Goal: Task Accomplishment & Management: Complete application form

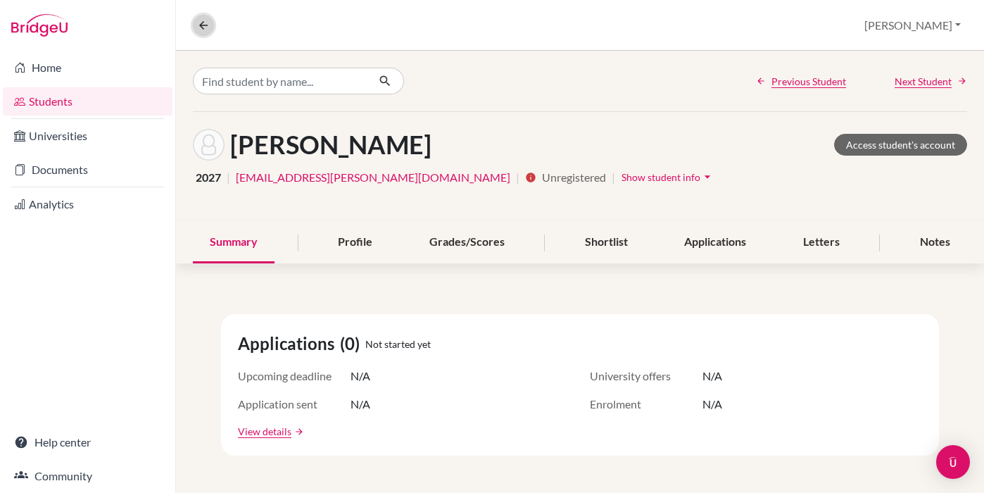
click at [200, 26] on icon at bounding box center [203, 25] width 13 height 13
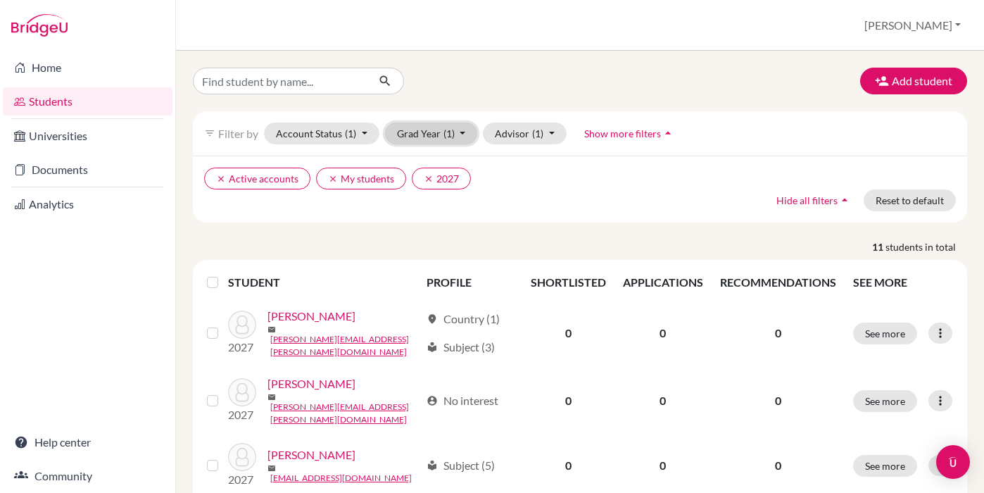
click at [456, 128] on button "Grad Year (1)" at bounding box center [431, 134] width 93 height 22
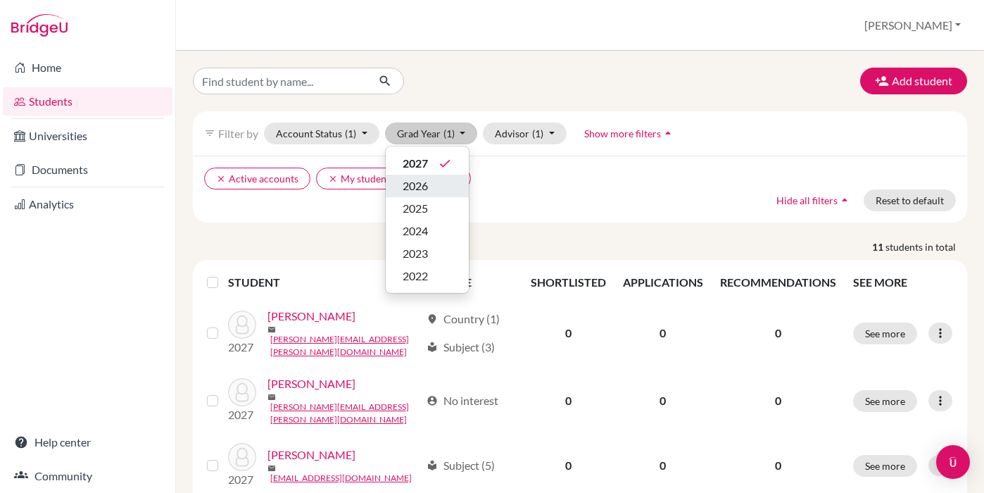
click at [452, 184] on button "2026" at bounding box center [427, 186] width 83 height 23
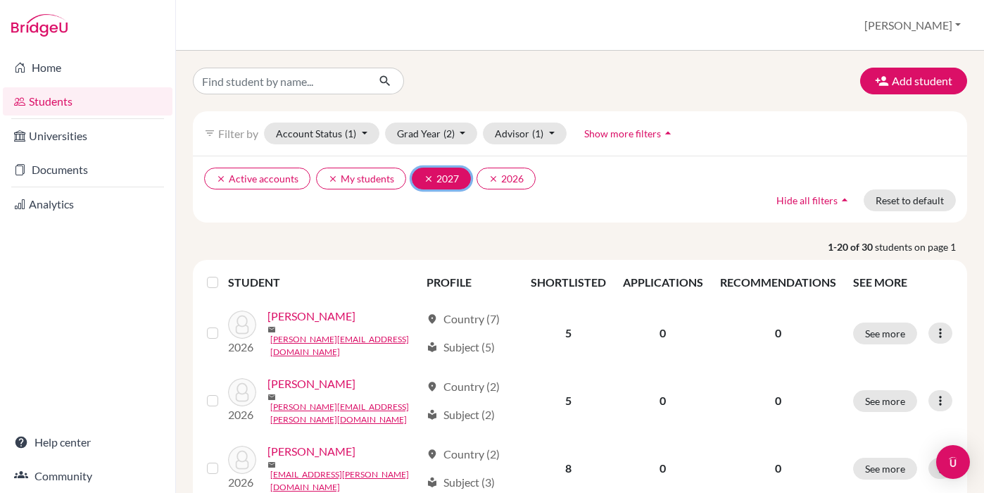
click at [424, 182] on icon "clear" at bounding box center [429, 179] width 10 height 10
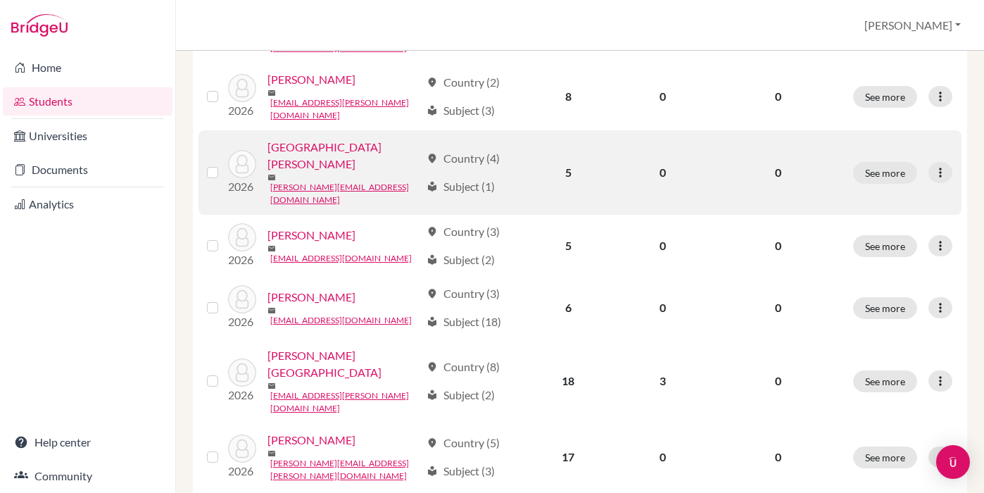
scroll to position [372, 0]
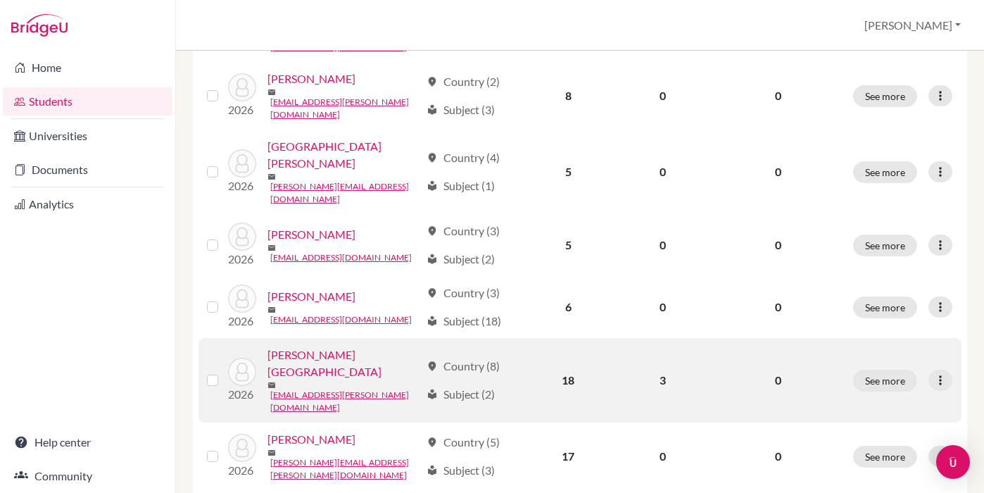
click at [332, 351] on link "Carrasco, Sofia" at bounding box center [344, 363] width 153 height 34
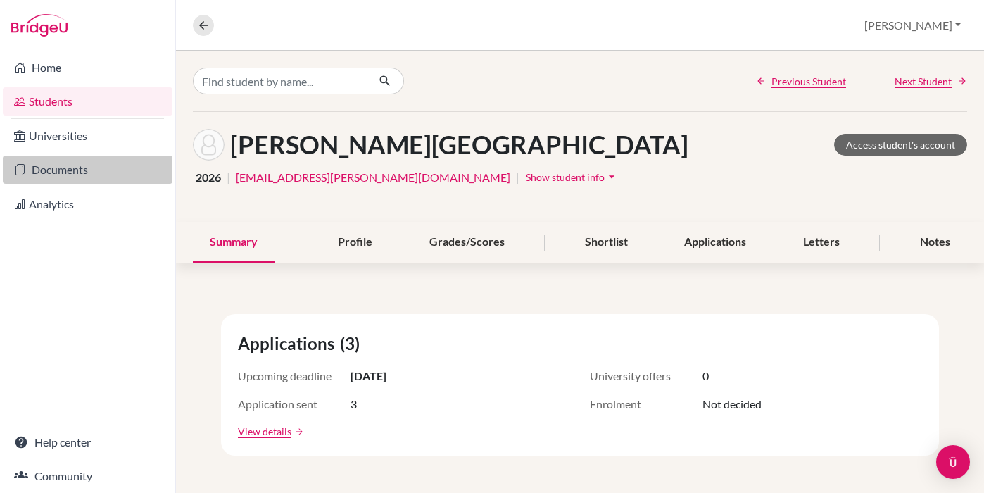
click at [67, 176] on link "Documents" at bounding box center [88, 170] width 170 height 28
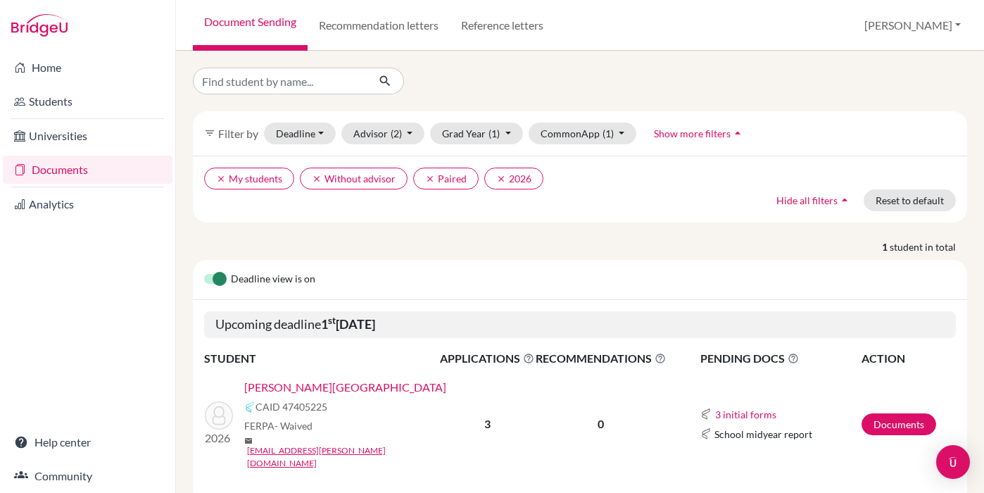
scroll to position [23, 0]
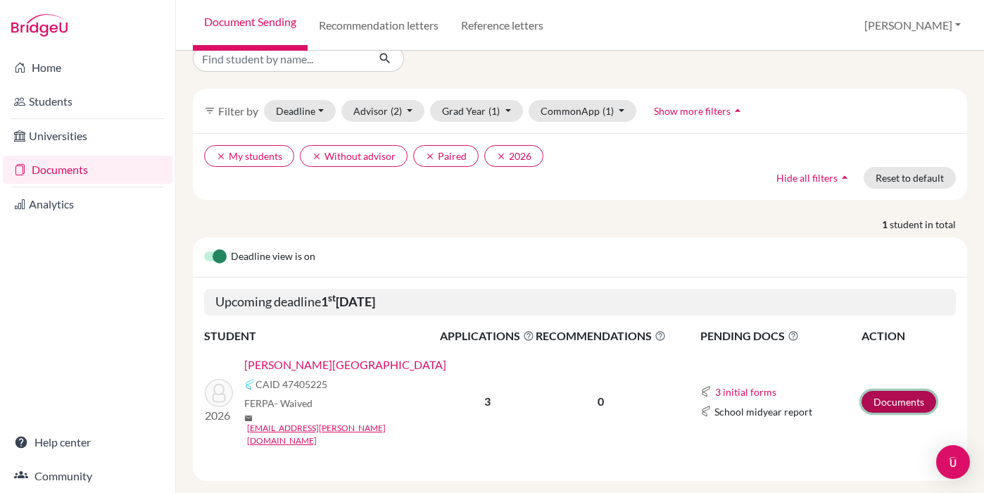
click at [881, 392] on link "Documents" at bounding box center [899, 402] width 75 height 22
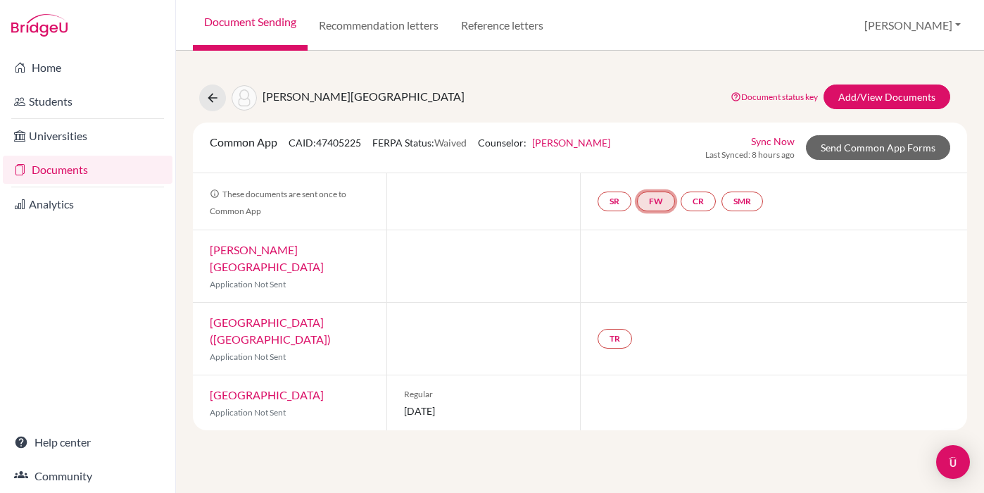
click at [660, 196] on link "FW" at bounding box center [656, 202] width 38 height 20
click at [663, 158] on link "Fee waiver" at bounding box center [657, 159] width 47 height 12
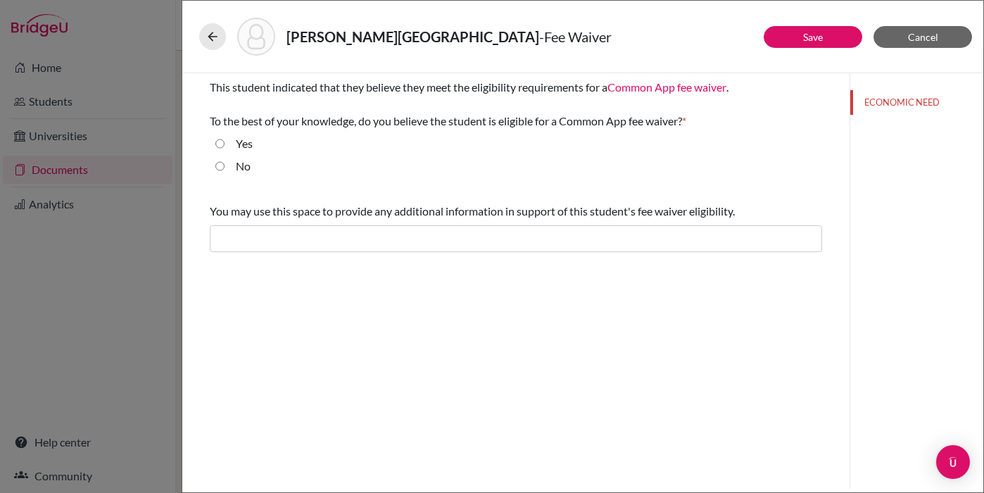
click at [220, 141] on input "Yes" at bounding box center [219, 143] width 9 height 17
radio input "true"
click at [822, 42] on link "Save" at bounding box center [813, 37] width 20 height 12
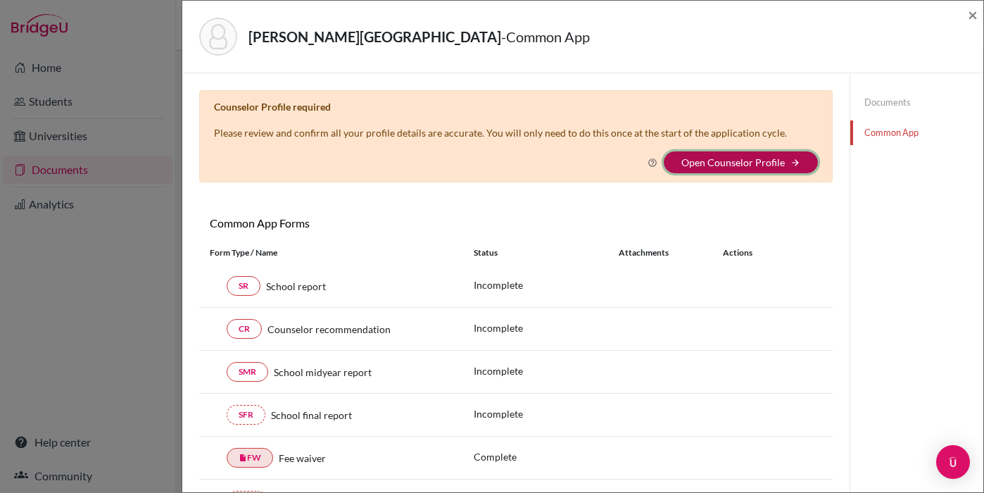
click at [788, 161] on button "Open Counselor Profile arrow_forward" at bounding box center [741, 162] width 154 height 22
click at [772, 163] on link "Open Counselor Profile" at bounding box center [734, 162] width 104 height 12
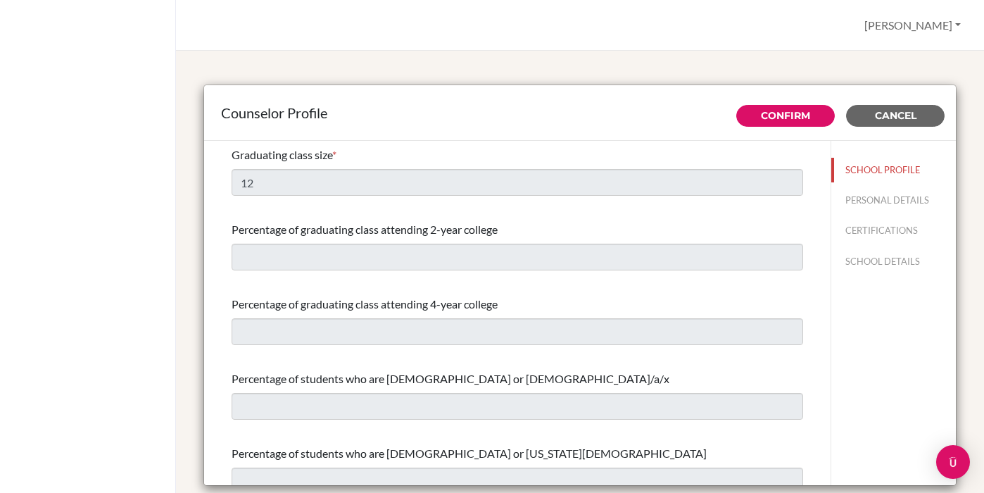
select select "0"
select select "314437"
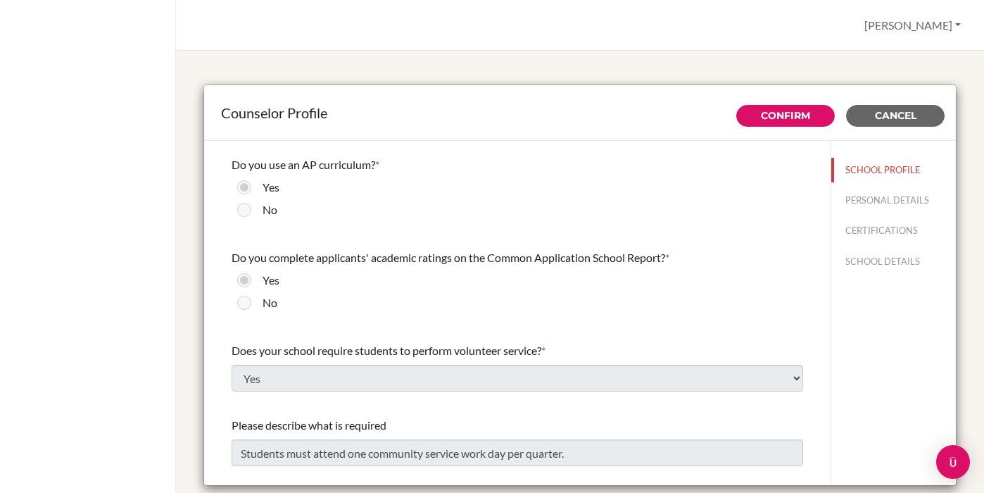
scroll to position [1641, 0]
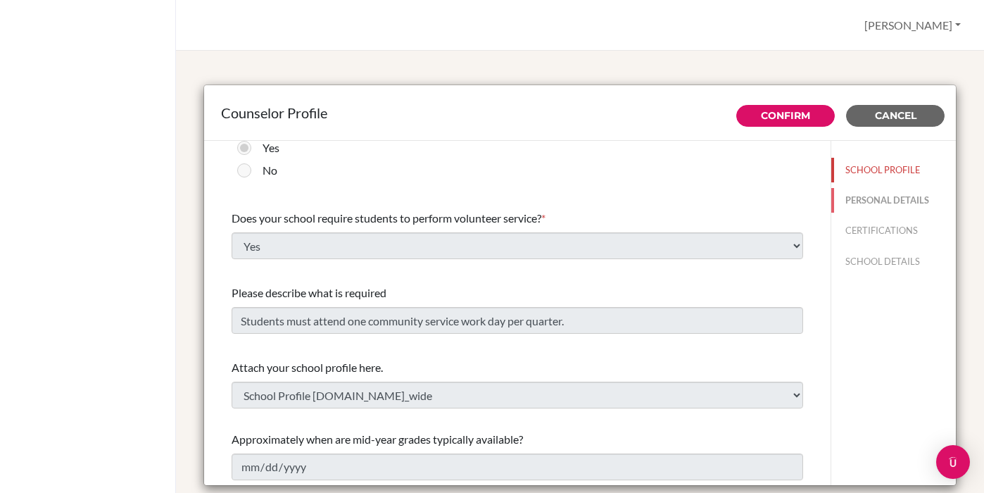
click at [892, 198] on button "PERSONAL DETAILS" at bounding box center [894, 200] width 125 height 25
type input "[PERSON_NAME]"
type input "Guidance Counselor"
type input "591.22745113"
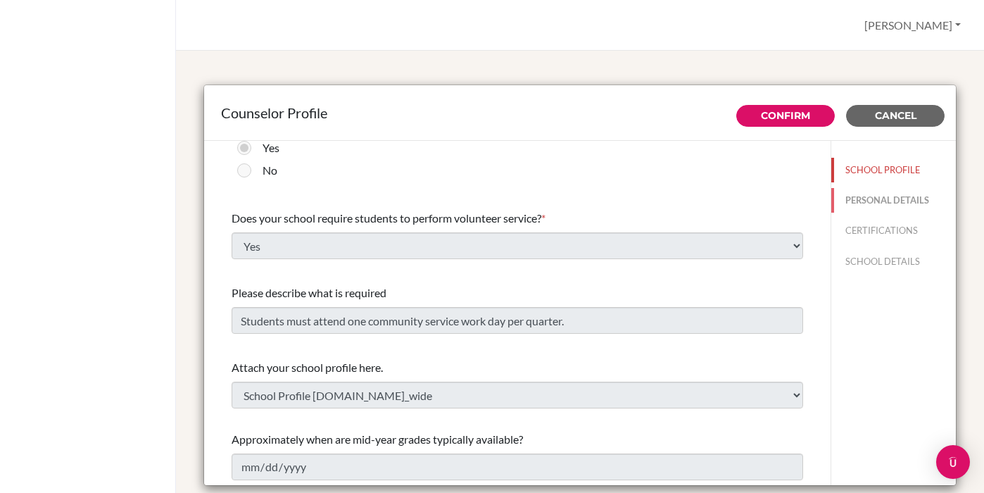
type input "[EMAIL_ADDRESS][DOMAIN_NAME]"
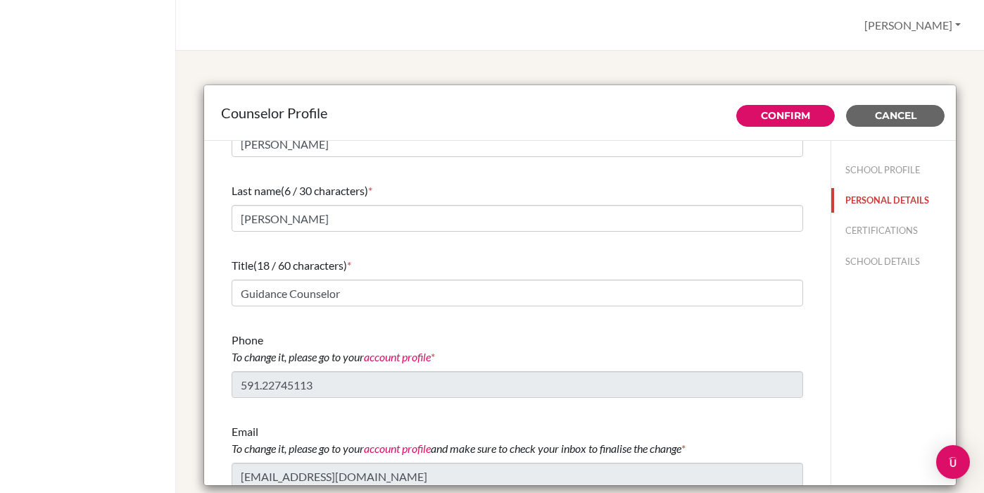
scroll to position [48, 0]
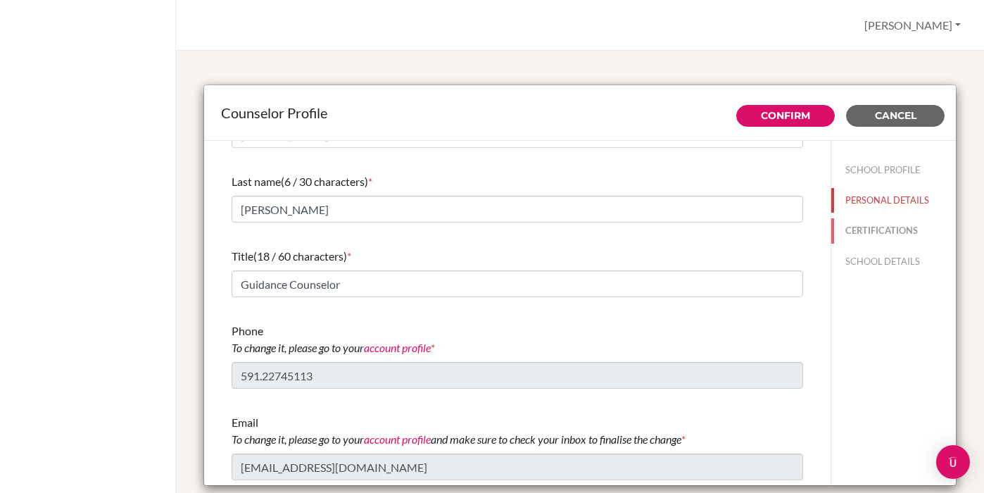
click at [875, 231] on button "CERTIFICATIONS" at bounding box center [894, 230] width 125 height 25
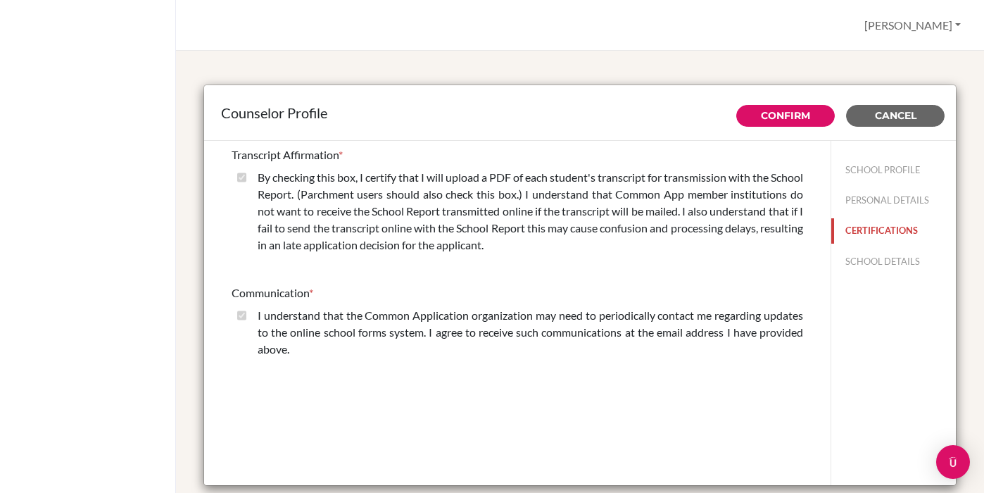
scroll to position [0, 0]
click at [875, 268] on button "SCHOOL DETAILS" at bounding box center [894, 261] width 125 height 25
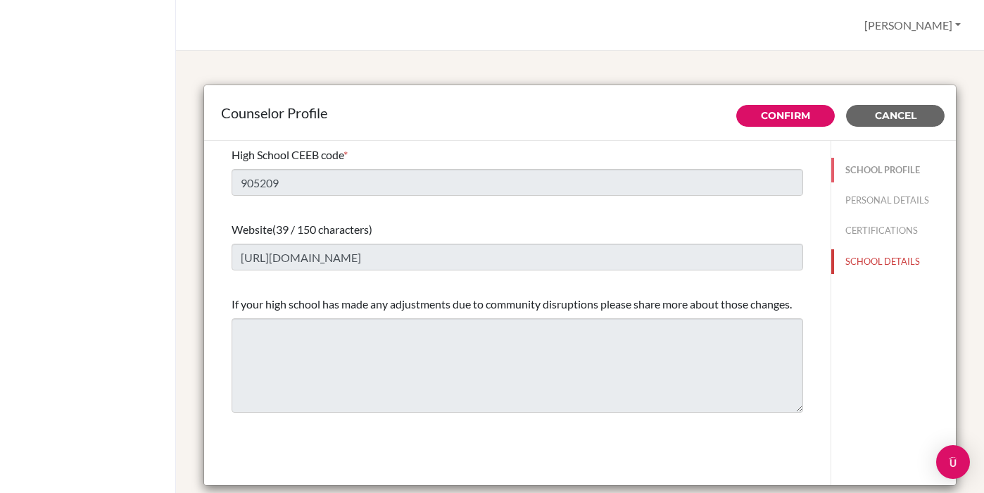
click at [861, 173] on button "SCHOOL PROFILE" at bounding box center [894, 170] width 125 height 25
type input "12"
select select "0"
select select "314437"
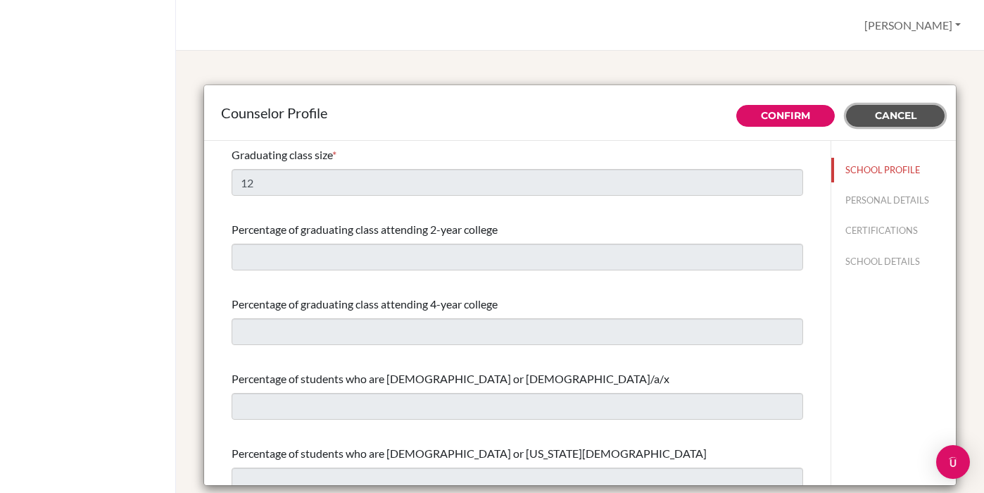
click at [884, 120] on span "Cancel" at bounding box center [896, 115] width 42 height 13
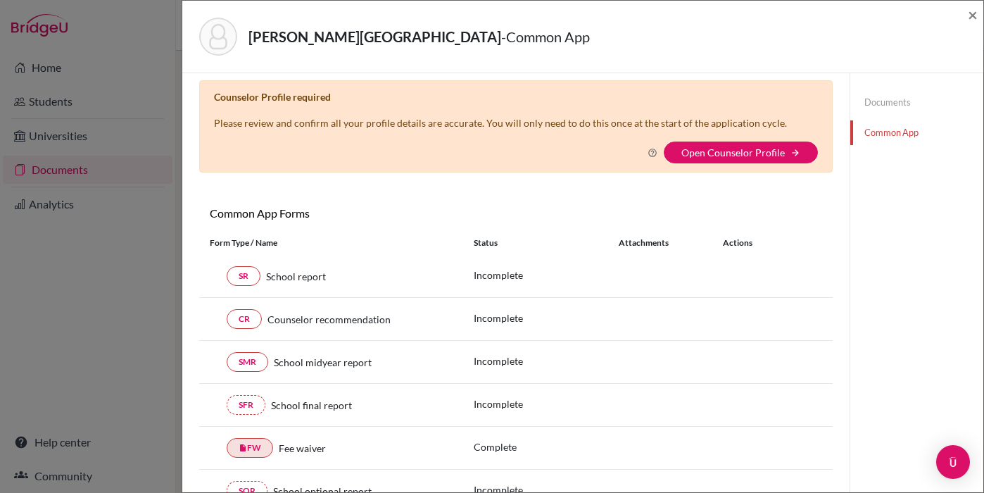
scroll to position [18, 0]
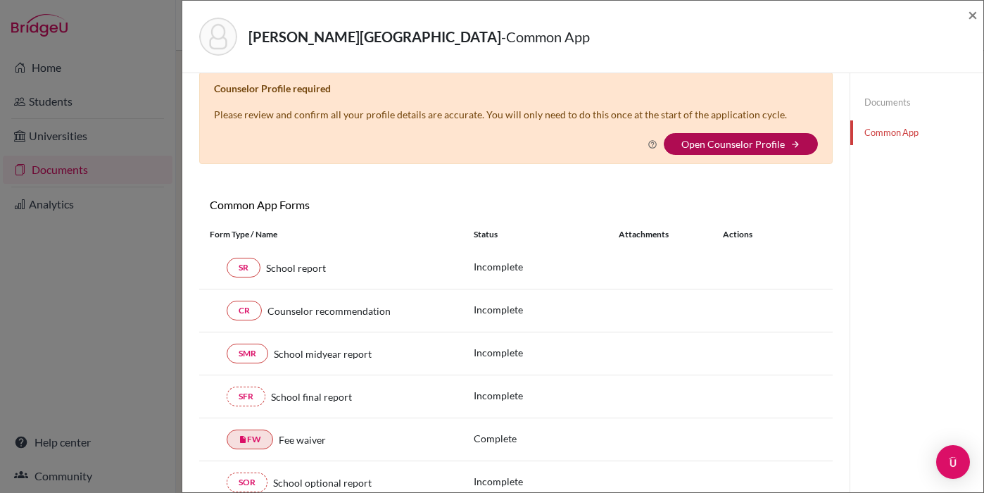
click at [713, 149] on link "Open Counselor Profile" at bounding box center [734, 144] width 104 height 12
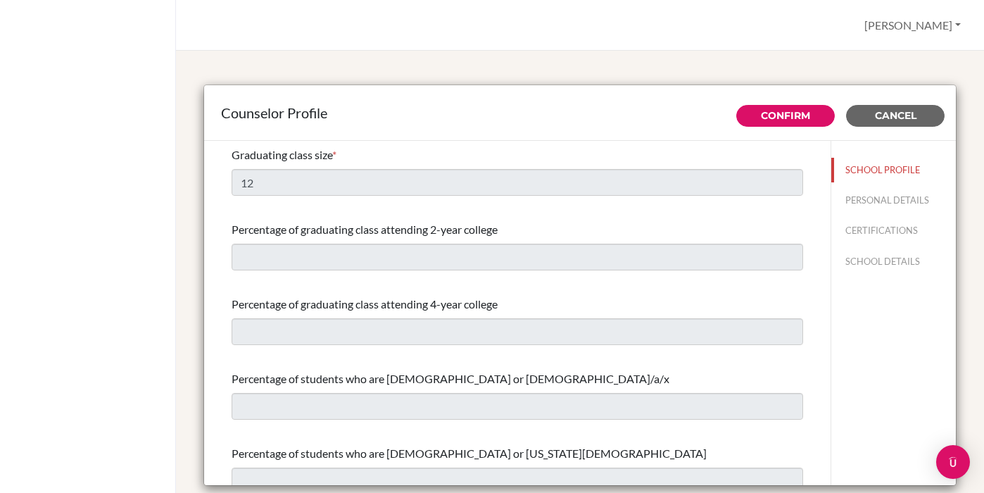
select select "0"
select select "314437"
click at [772, 115] on link "Confirm" at bounding box center [785, 115] width 49 height 13
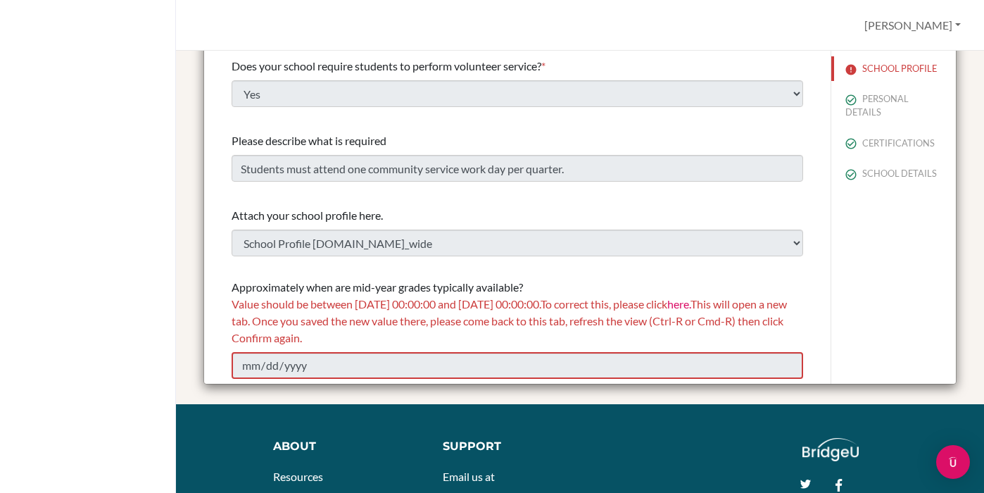
scroll to position [115, 0]
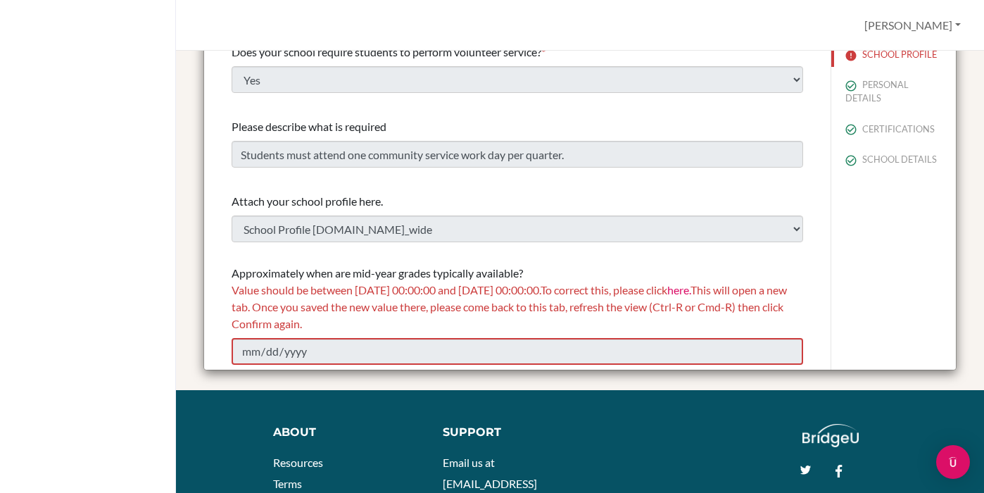
click at [691, 292] on link "here." at bounding box center [679, 289] width 23 height 13
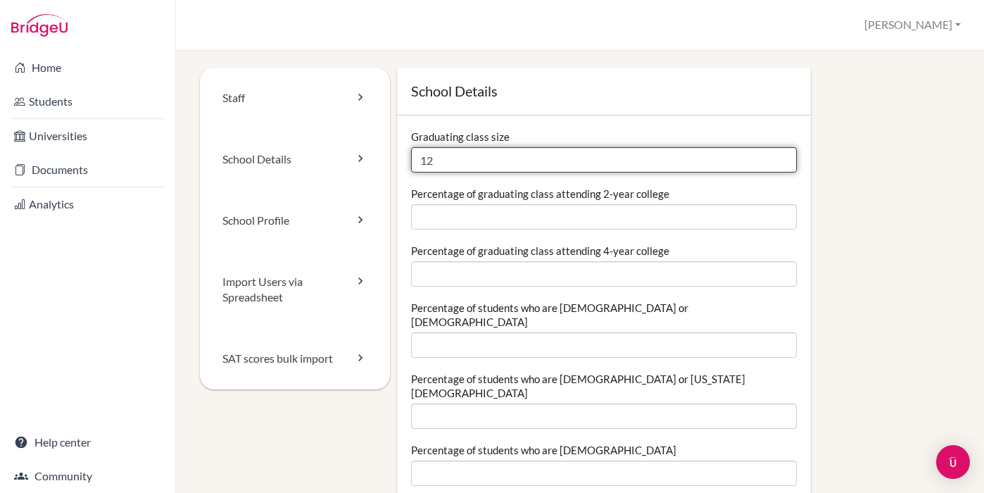
click at [446, 161] on input "12" at bounding box center [604, 159] width 386 height 25
type input "18"
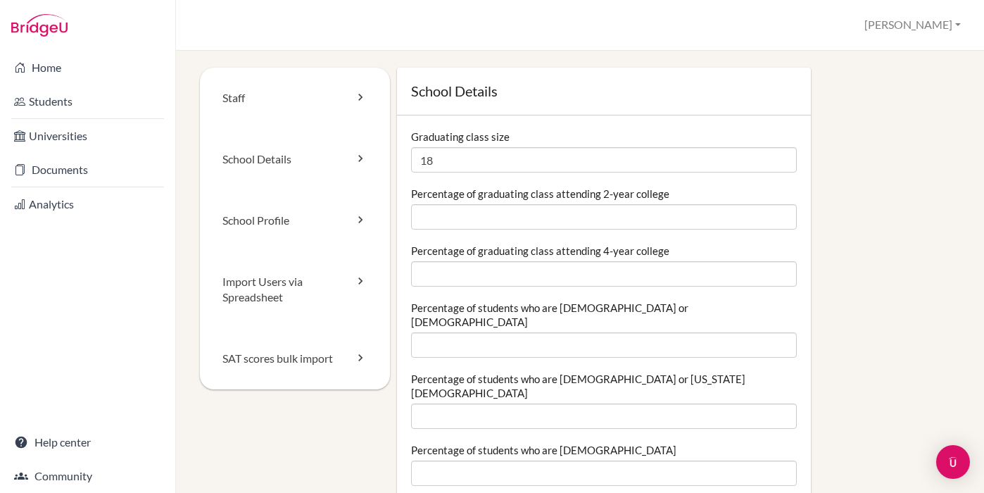
click at [478, 189] on label "Percentage of graduating class attending 2-year college" at bounding box center [540, 194] width 258 height 14
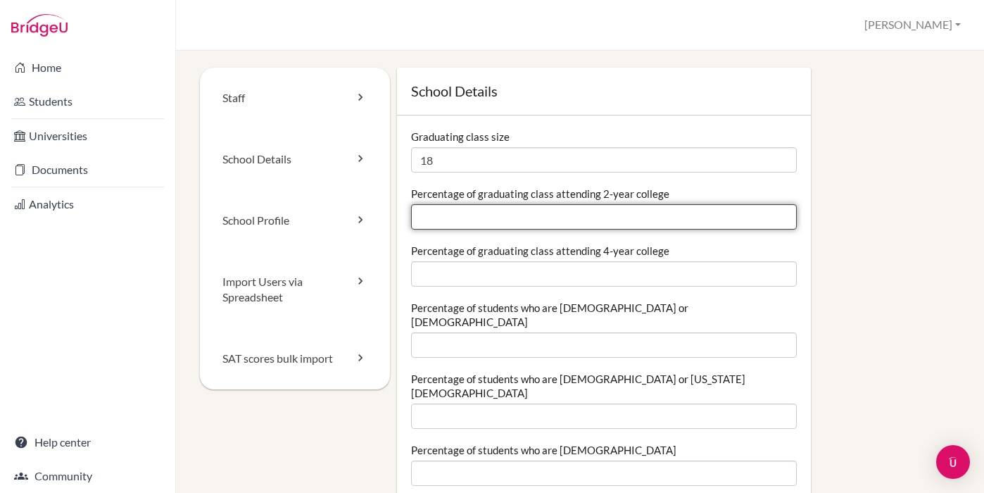
click at [478, 204] on input "Percentage of graduating class attending 2-year college" at bounding box center [604, 216] width 386 height 25
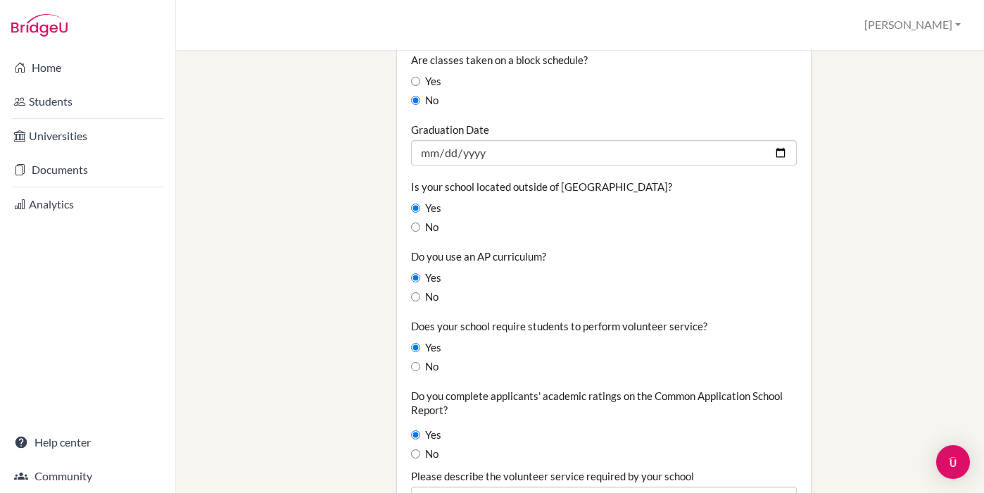
scroll to position [1152, 0]
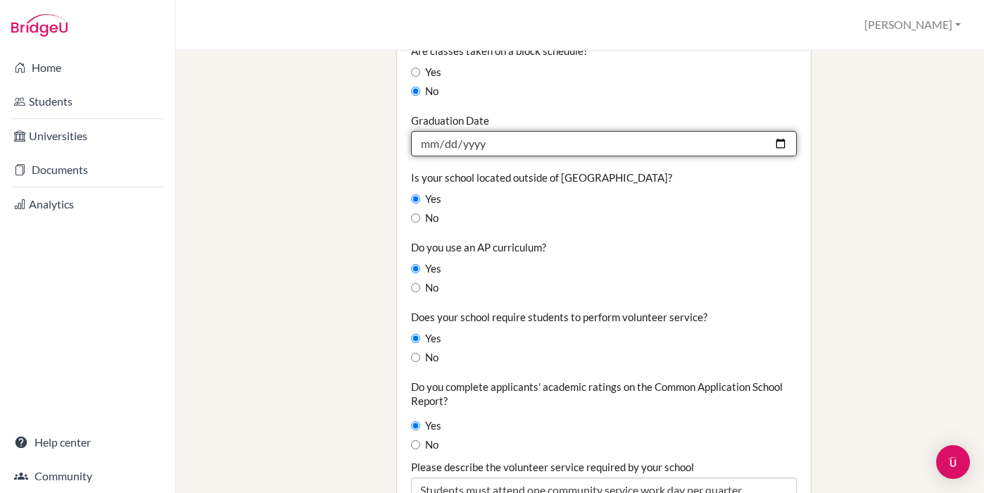
click at [781, 131] on input "[DATE]" at bounding box center [604, 143] width 386 height 25
type input "[DATE]"
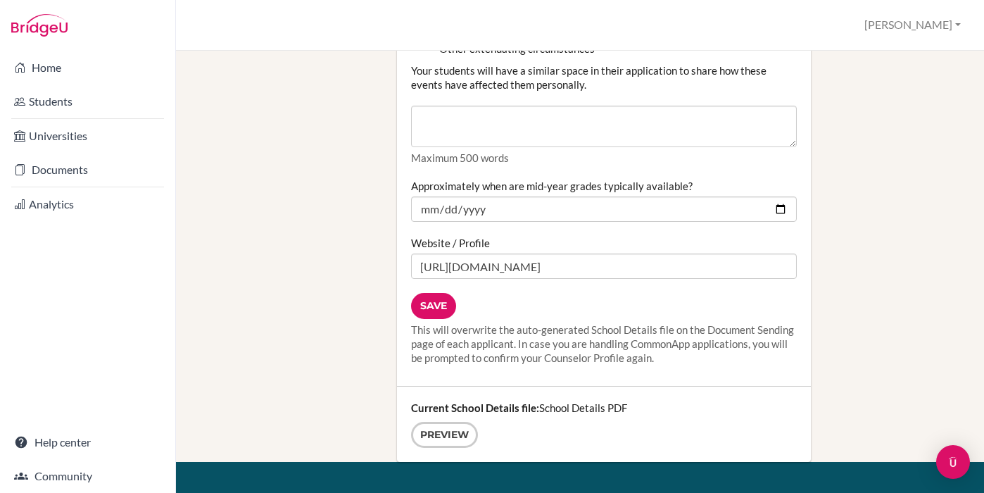
scroll to position [1830, 0]
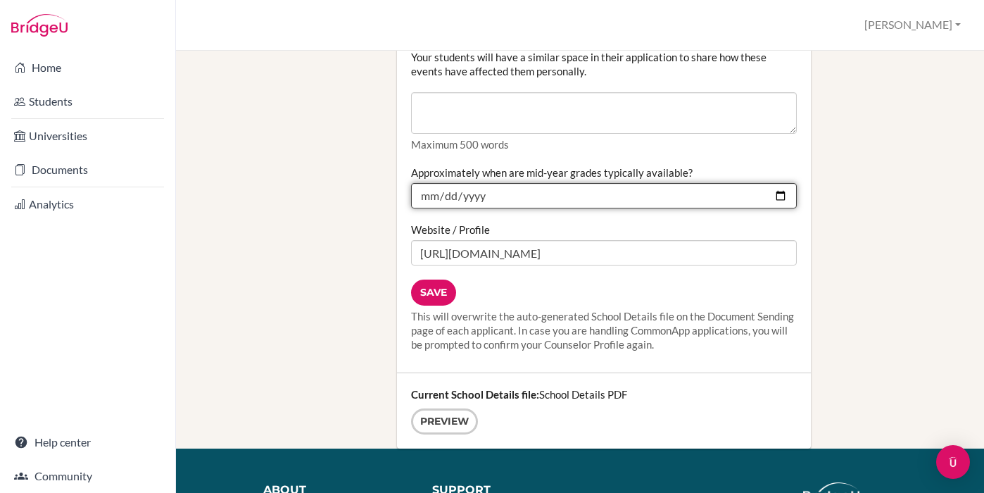
click at [781, 183] on input "2024-12-20" at bounding box center [604, 195] width 386 height 25
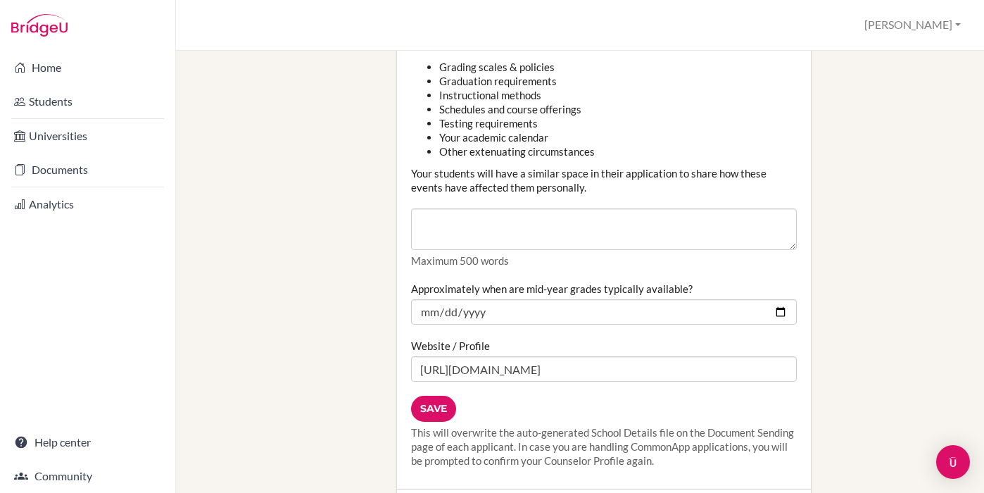
scroll to position [1693, 0]
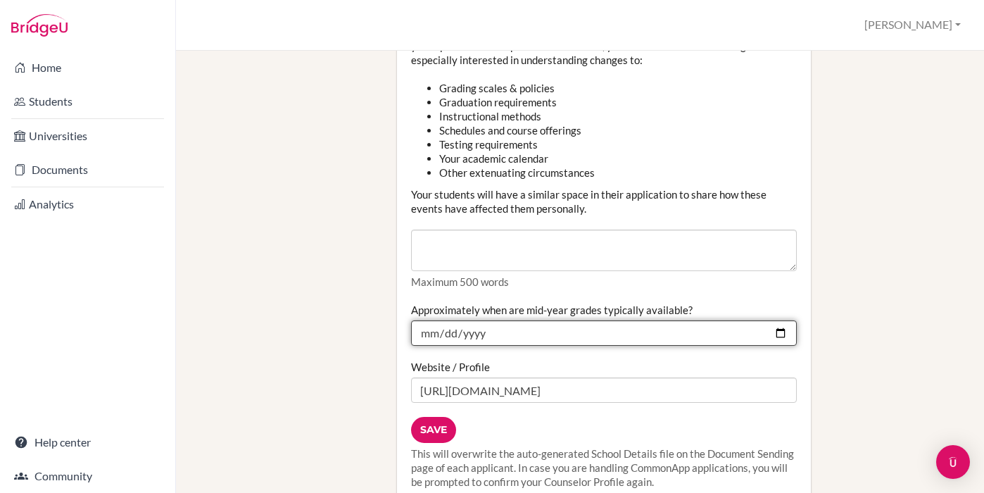
click at [778, 320] on input "2026-01-07" at bounding box center [604, 332] width 386 height 25
click at [782, 320] on input "2025-12-13" at bounding box center [604, 332] width 386 height 25
click at [776, 320] on input "2026-01-13" at bounding box center [604, 332] width 386 height 25
type input "2026-01-07"
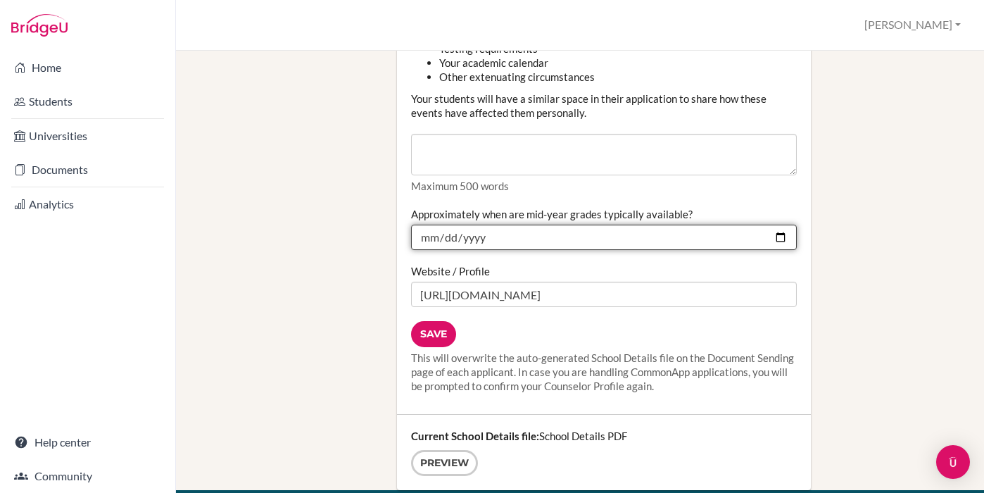
scroll to position [1798, 0]
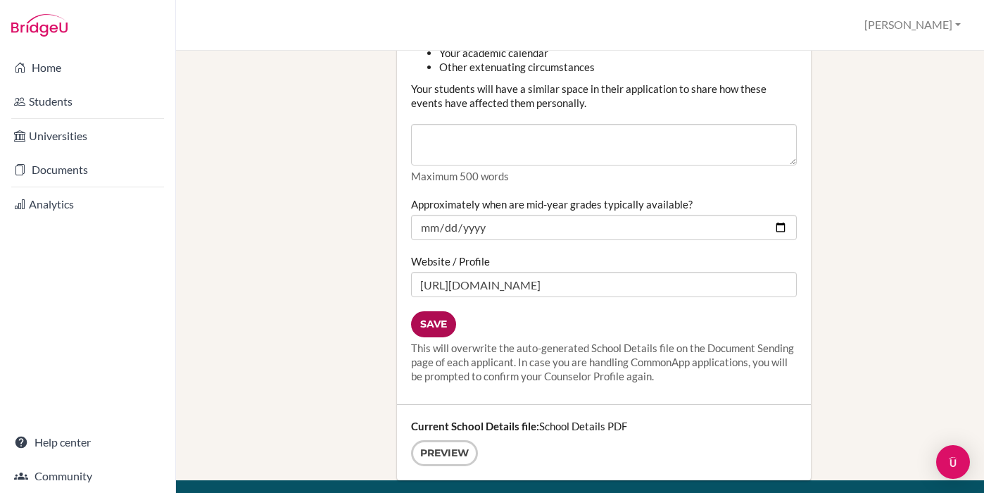
click at [440, 311] on input "Save" at bounding box center [433, 324] width 45 height 26
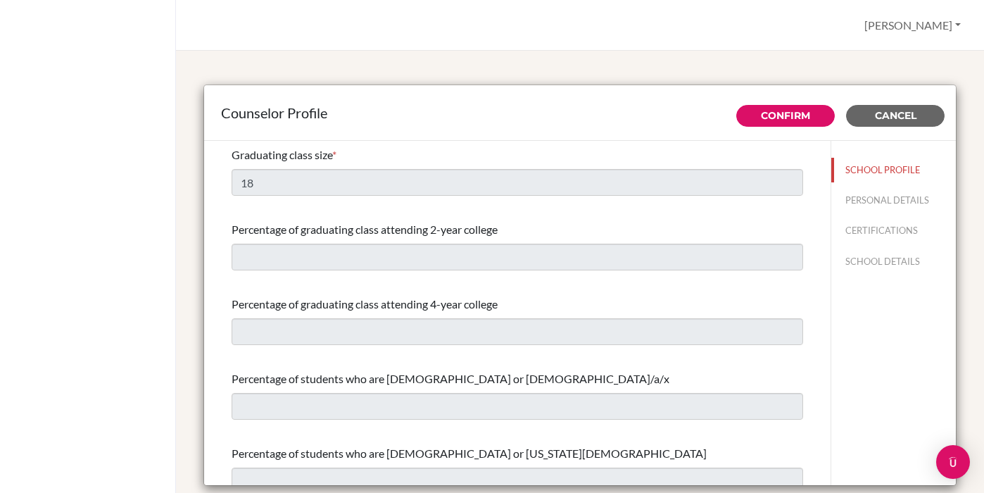
select select "0"
select select "314437"
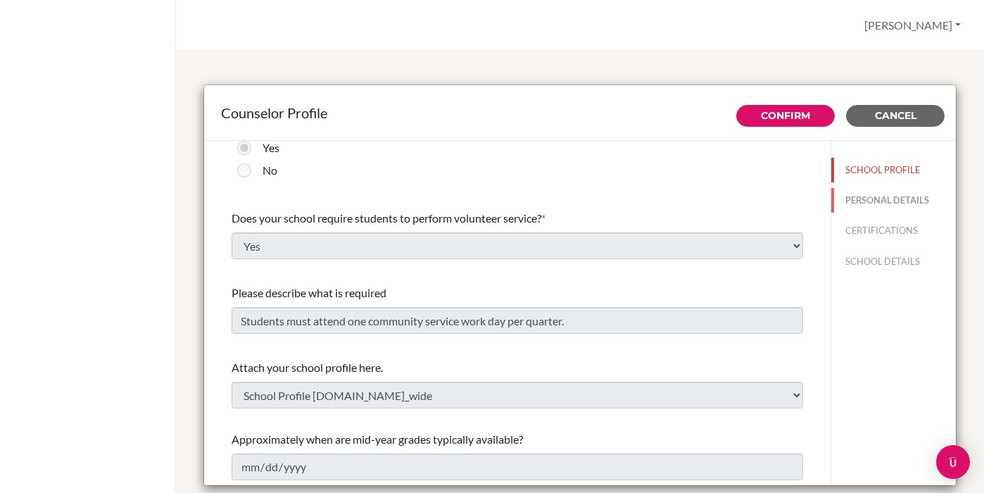
click at [888, 199] on button "PERSONAL DETAILS" at bounding box center [894, 200] width 125 height 25
type input "[PERSON_NAME]"
type input "Guidance Counselor"
type input "591.22745113"
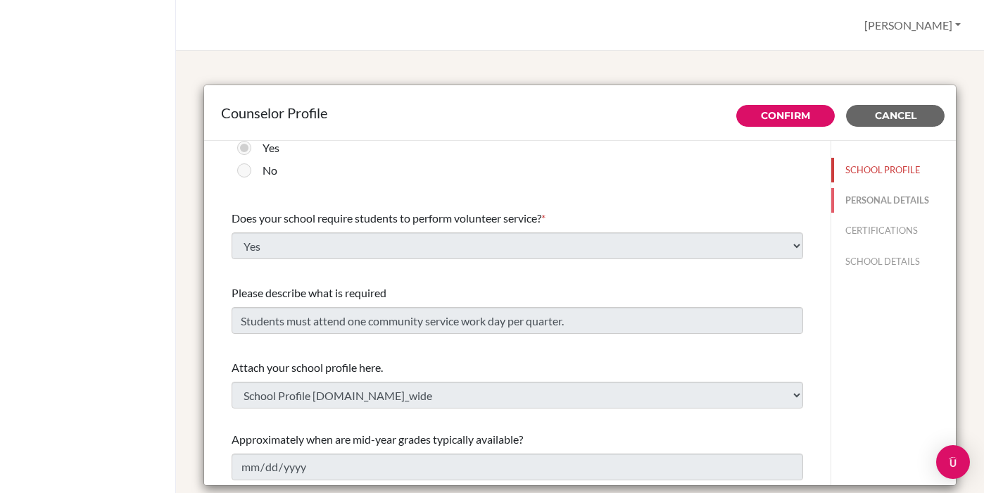
type input "[EMAIL_ADDRESS][DOMAIN_NAME]"
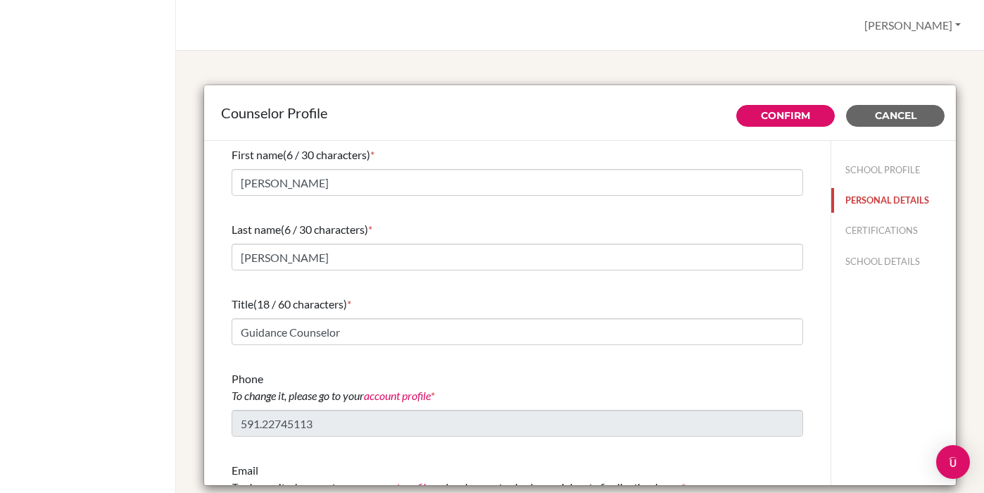
scroll to position [48, 0]
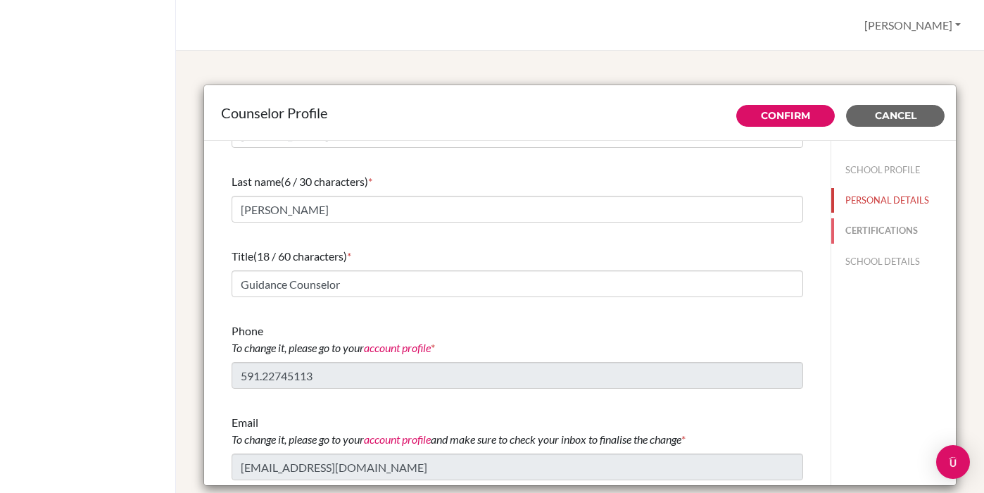
click at [867, 226] on button "CERTIFICATIONS" at bounding box center [894, 230] width 125 height 25
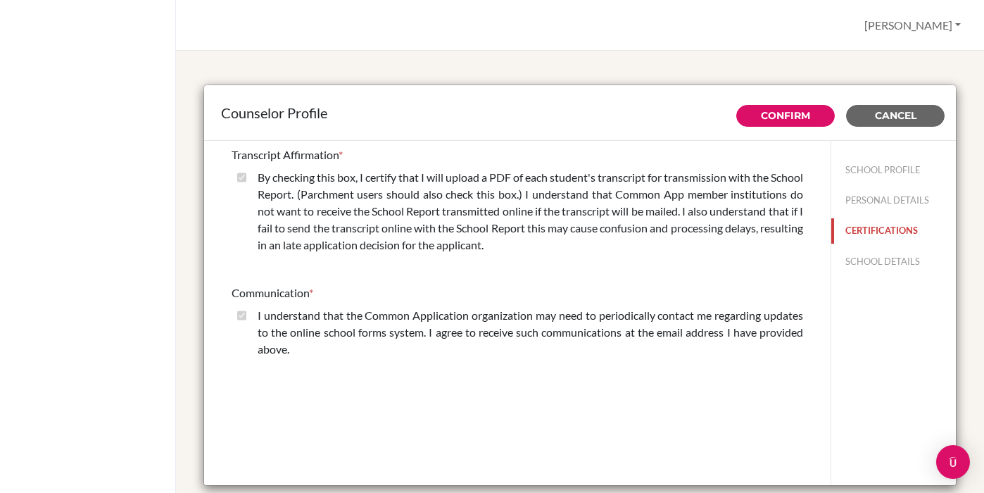
scroll to position [0, 0]
click at [872, 258] on button "SCHOOL DETAILS" at bounding box center [894, 261] width 125 height 25
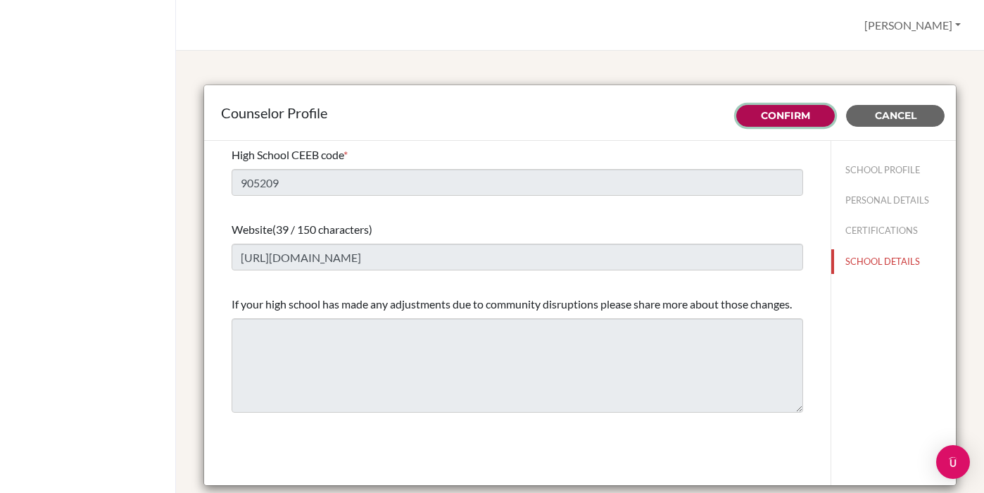
click at [771, 118] on link "Confirm" at bounding box center [785, 115] width 49 height 13
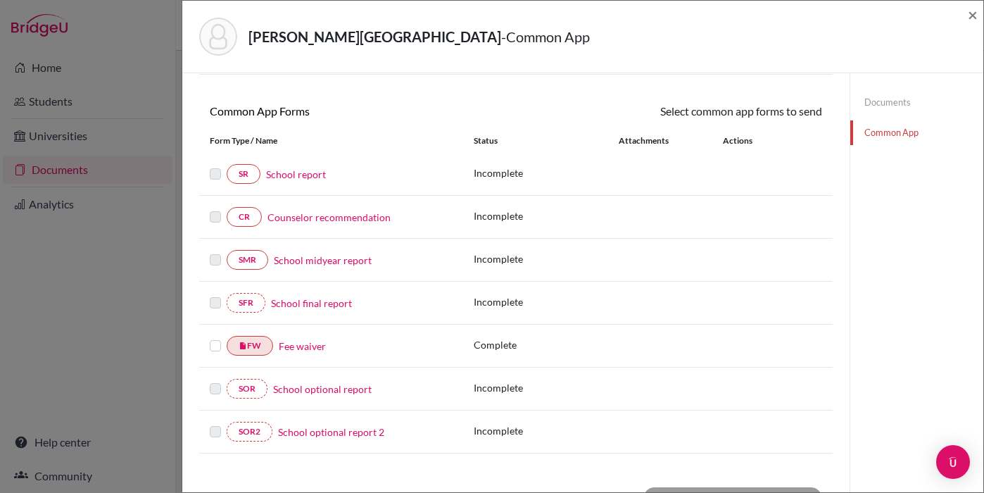
scroll to position [146, 0]
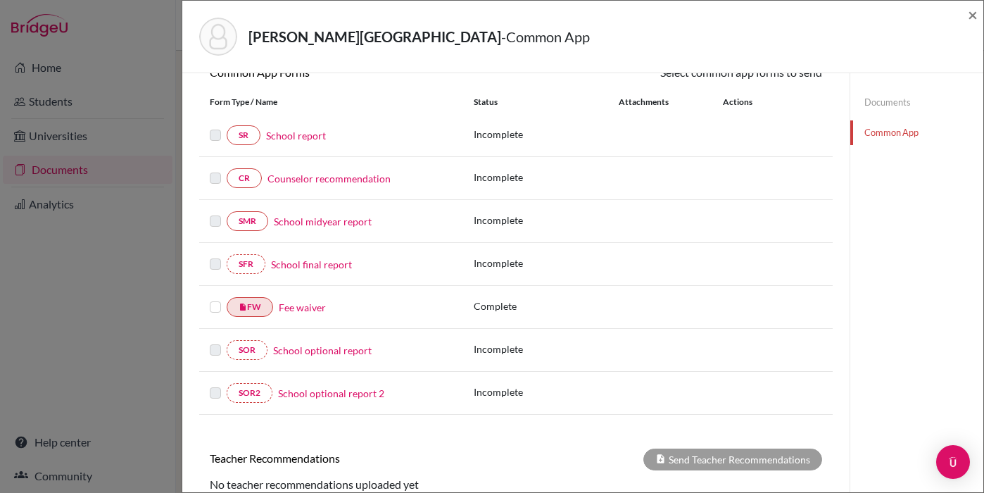
click at [216, 299] on label at bounding box center [215, 299] width 11 height 0
click at [0, 0] on input "checkbox" at bounding box center [0, 0] width 0 height 0
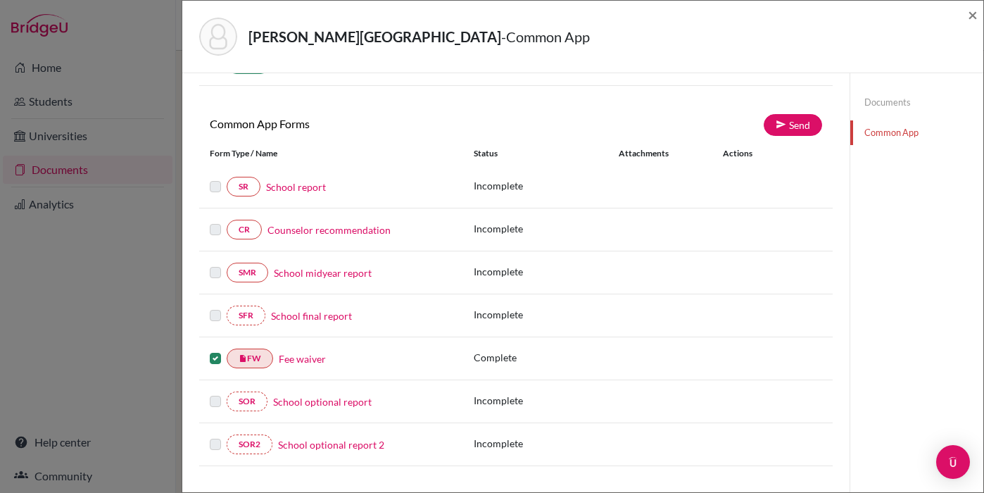
scroll to position [87, 0]
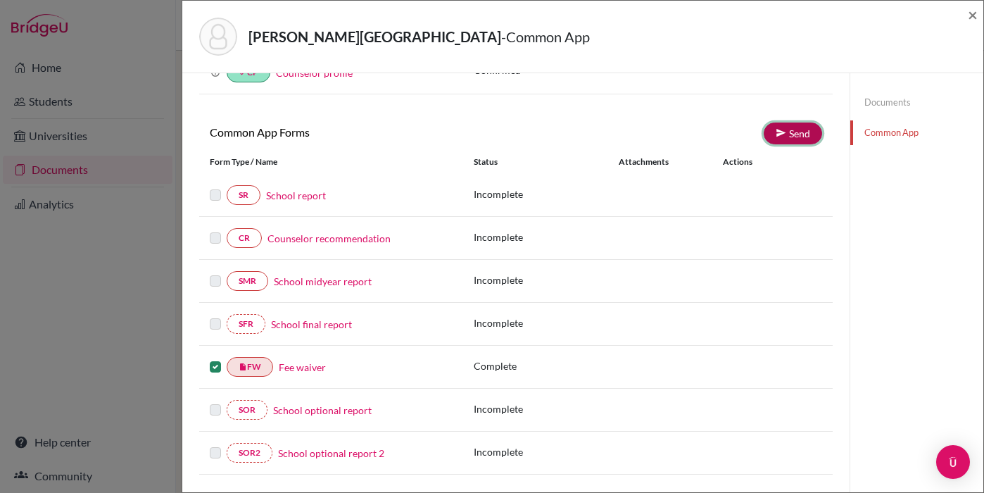
click at [794, 131] on link "Send" at bounding box center [793, 134] width 58 height 22
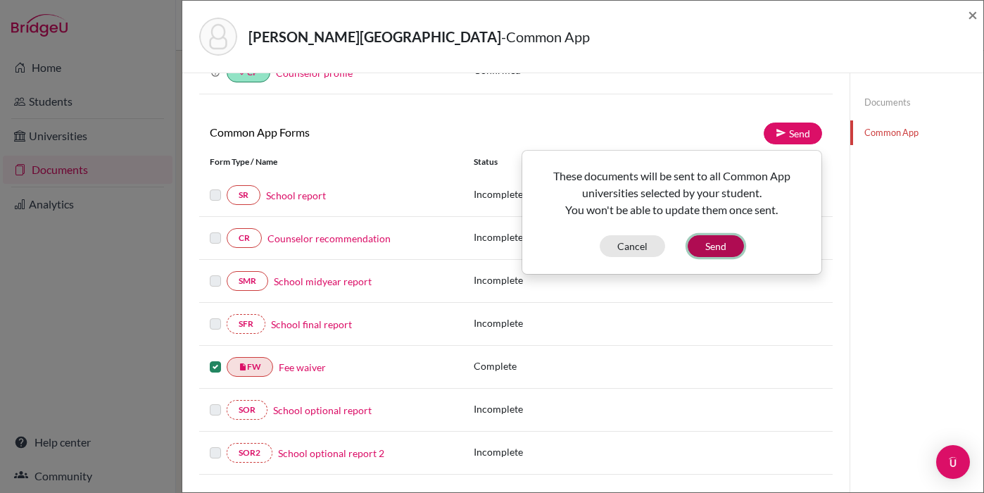
click at [715, 246] on button "Send" at bounding box center [716, 246] width 56 height 22
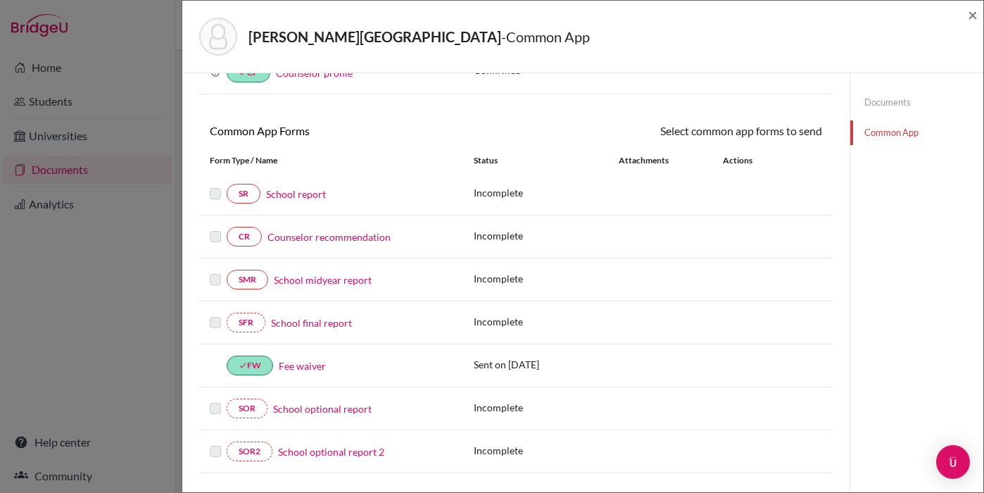
click at [889, 101] on link "Documents" at bounding box center [917, 102] width 133 height 25
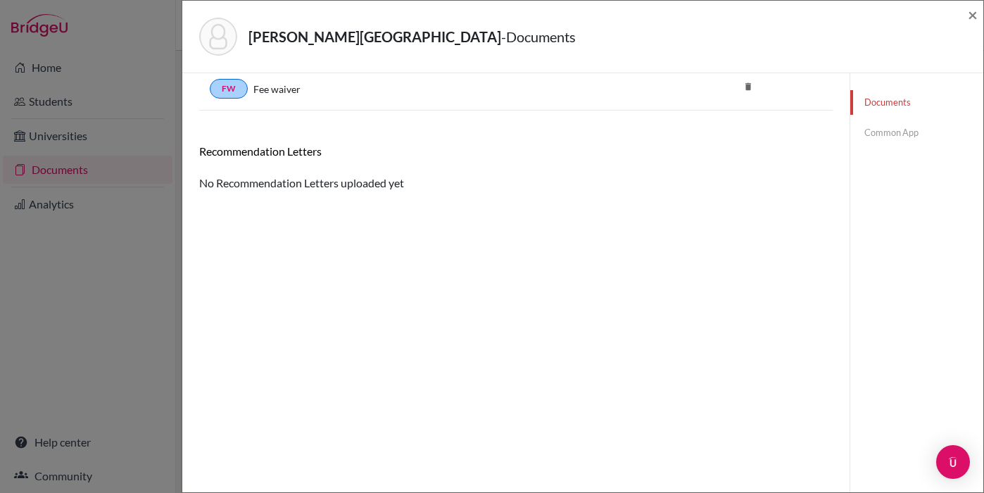
scroll to position [74, 0]
click at [892, 133] on link "Common App" at bounding box center [917, 132] width 133 height 25
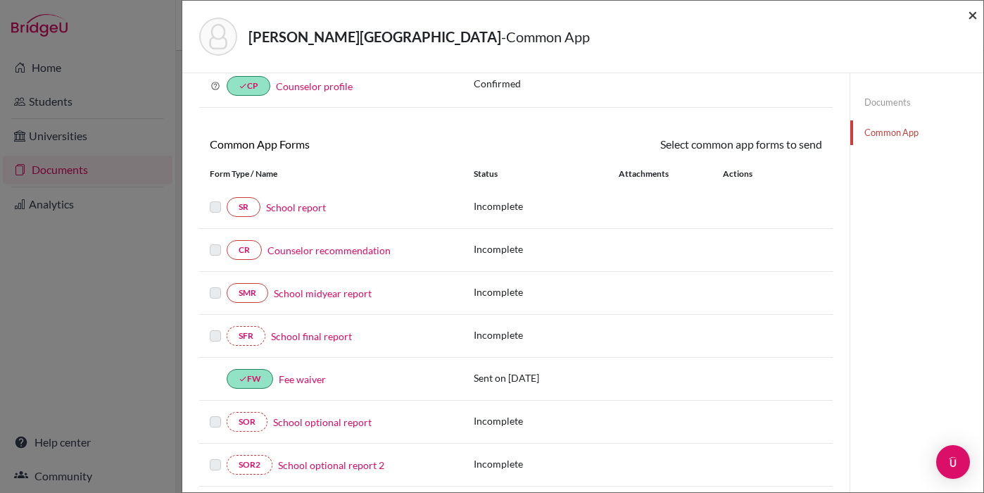
click at [972, 18] on span "×" at bounding box center [973, 14] width 10 height 20
